Goal: Information Seeking & Learning: Learn about a topic

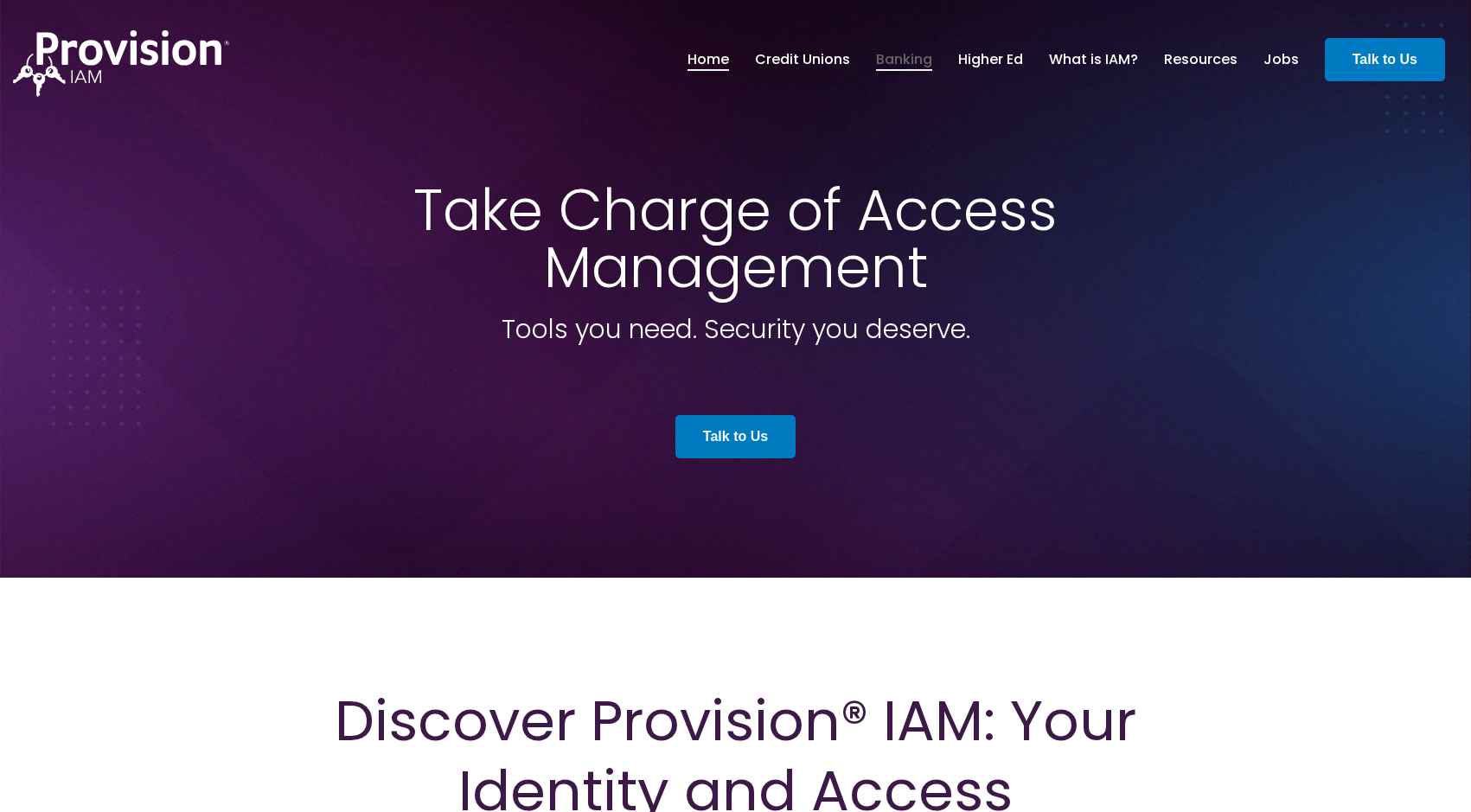
click at [906, 64] on link "Banking" at bounding box center [905, 59] width 57 height 29
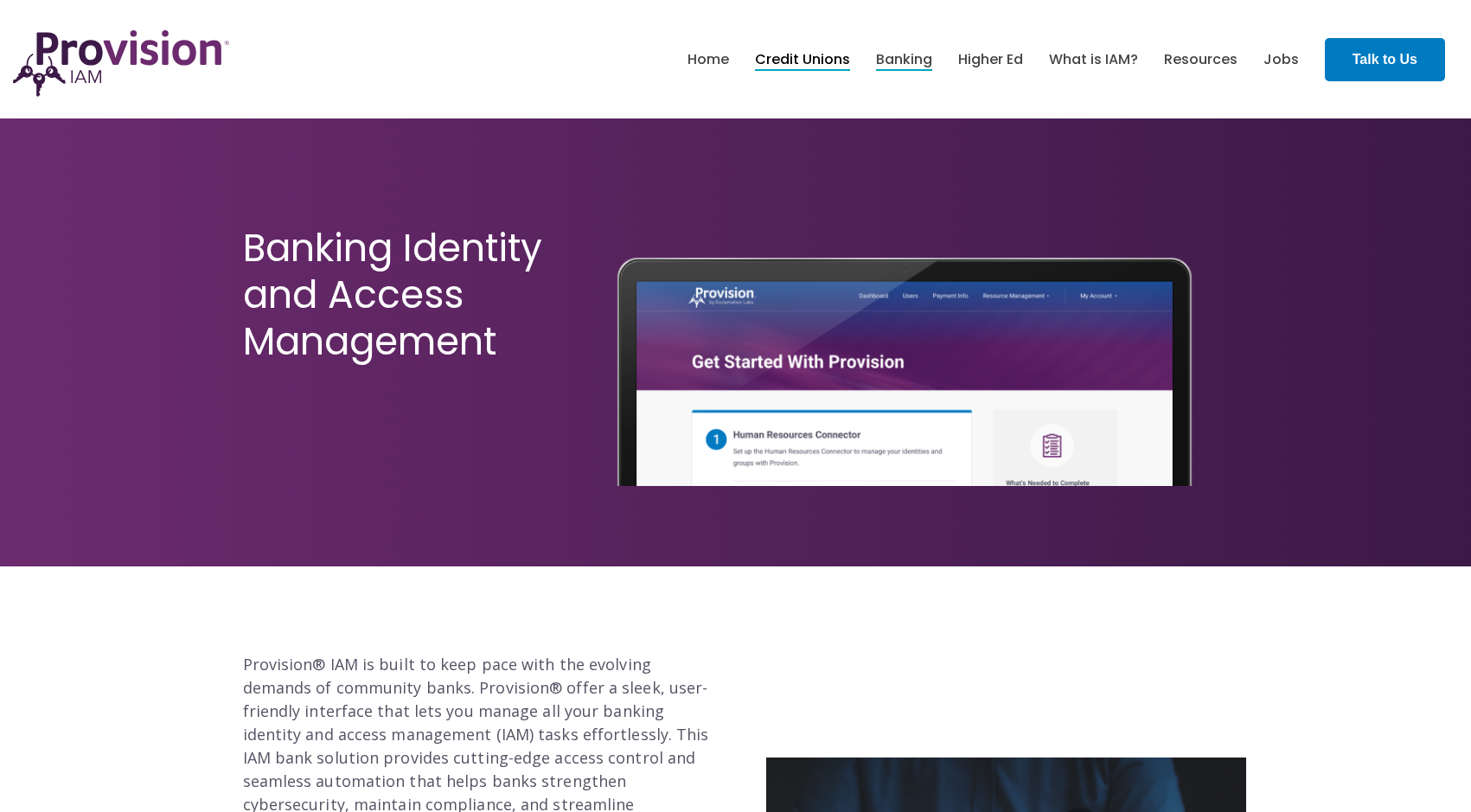
click at [797, 63] on link "Credit Unions" at bounding box center [802, 59] width 95 height 29
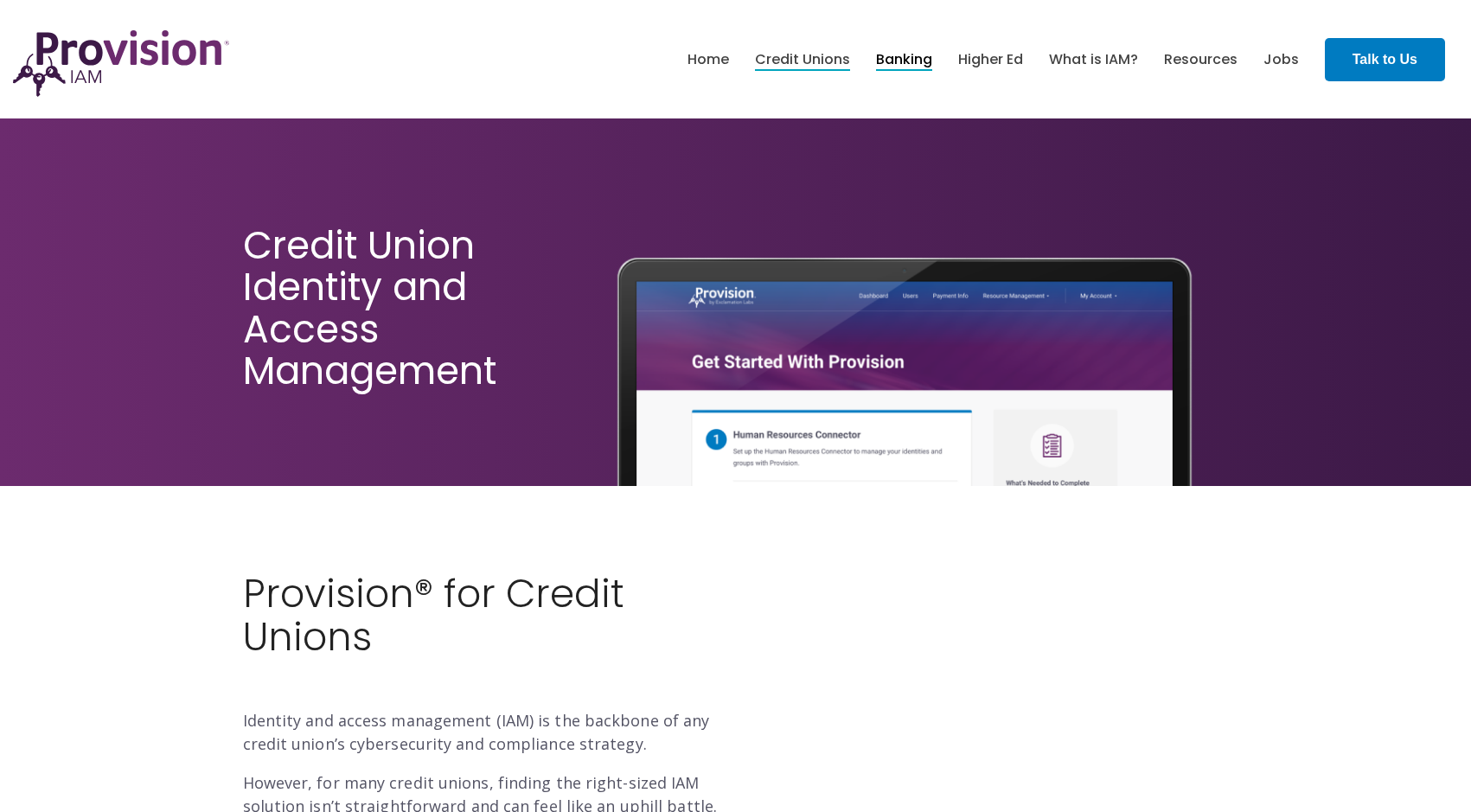
click at [902, 58] on link "Banking" at bounding box center [905, 59] width 57 height 29
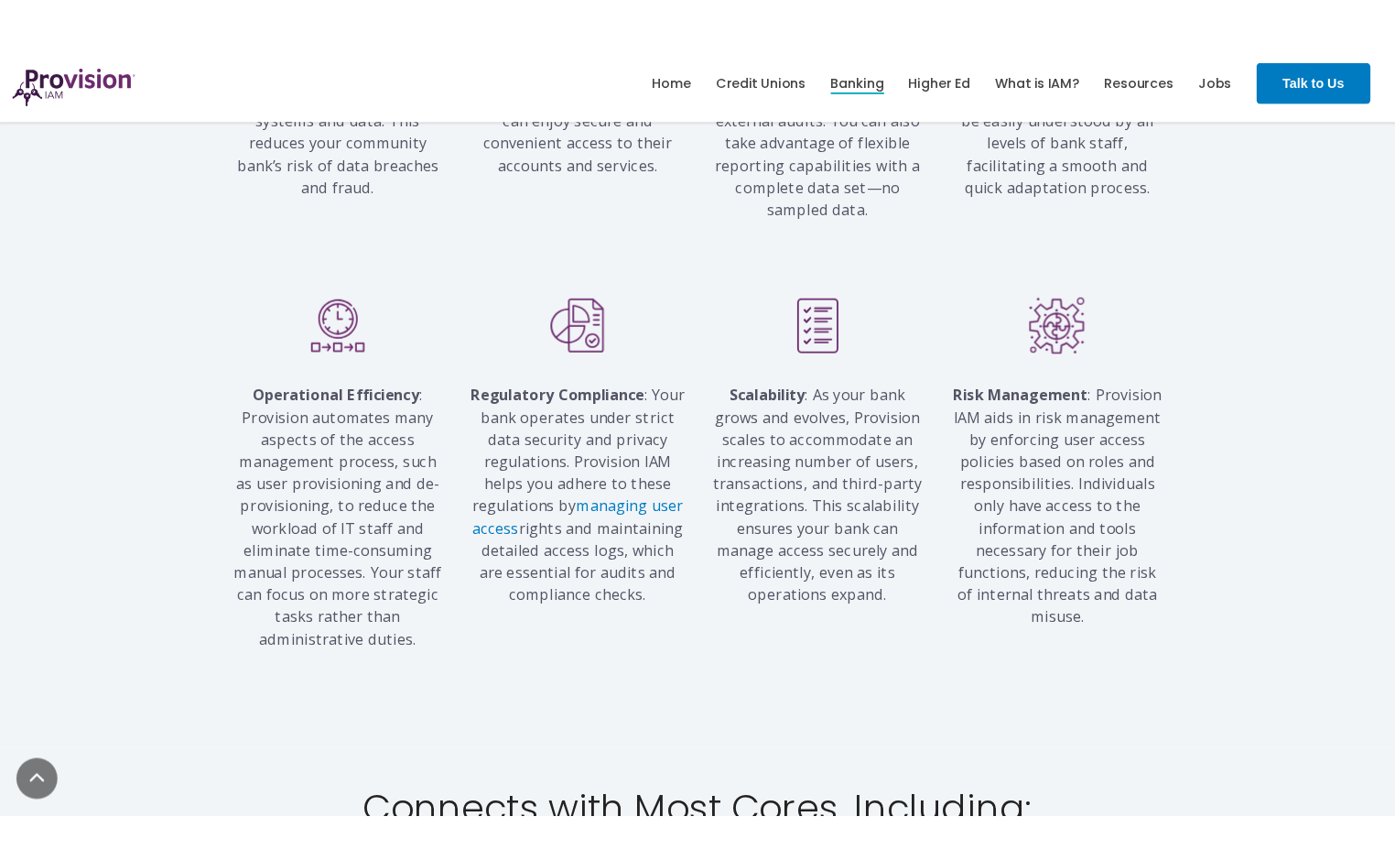
scroll to position [1831, 0]
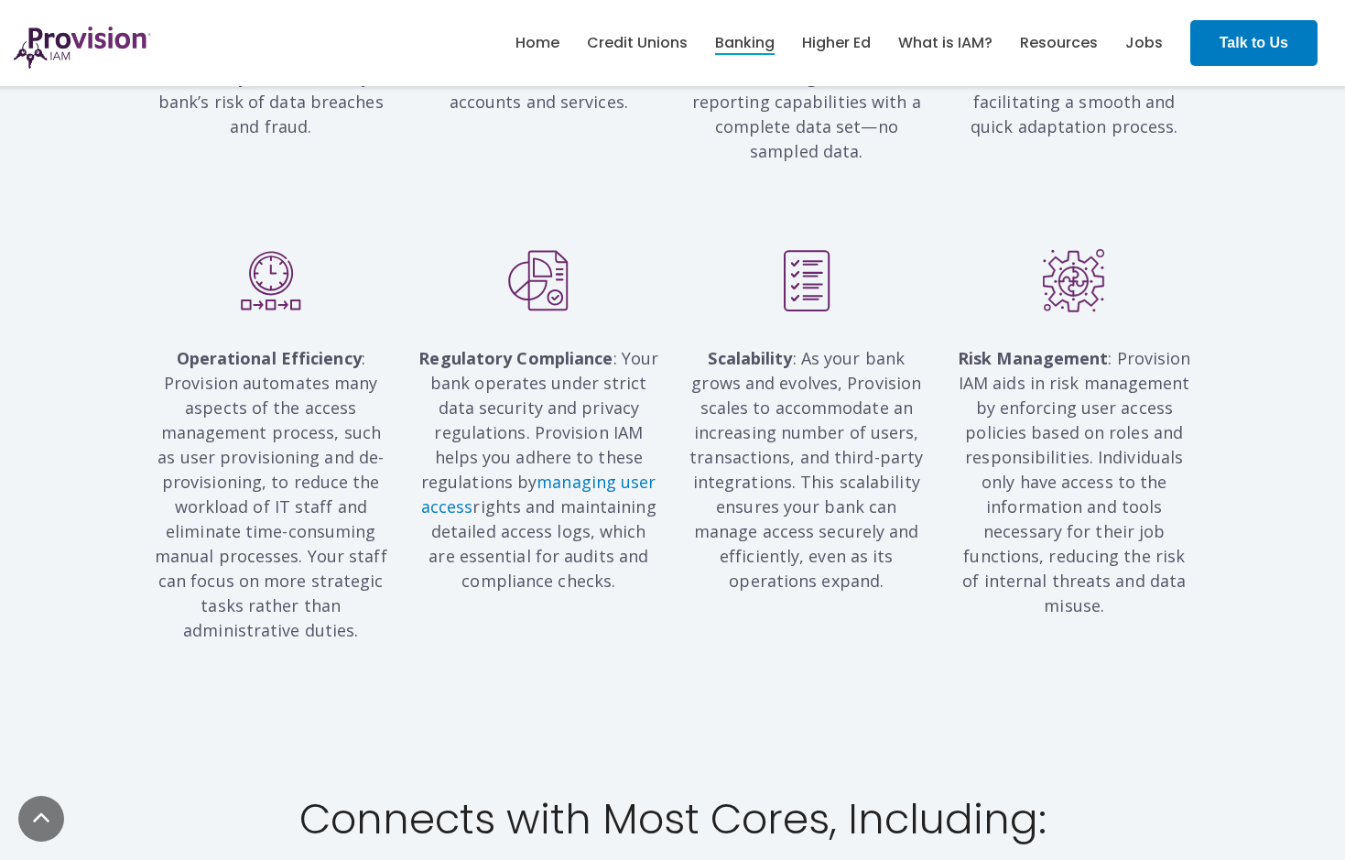
click at [920, 170] on div "Enhanced Security : Provision IAM follows zero-trust security principles that a…" at bounding box center [672, 6] width 1345 height 393
